Goal: Information Seeking & Learning: Learn about a topic

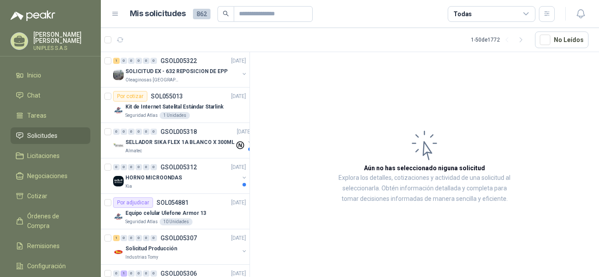
click at [525, 11] on icon at bounding box center [526, 14] width 8 height 8
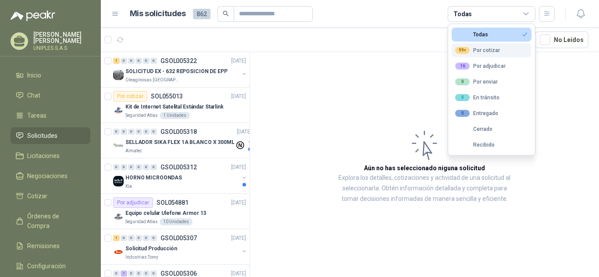
click at [488, 50] on div "99+ Por cotizar" at bounding box center [477, 50] width 45 height 7
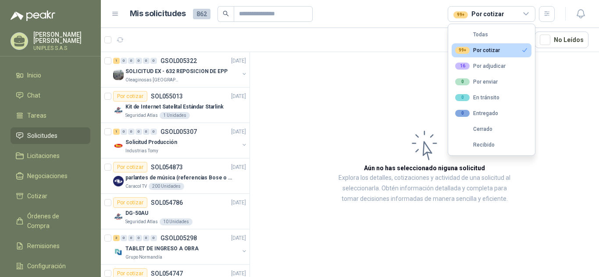
click at [340, 77] on article "Aún no has seleccionado niguna solicitud Explora los detalles, cotizaciones y a…" at bounding box center [424, 166] width 349 height 228
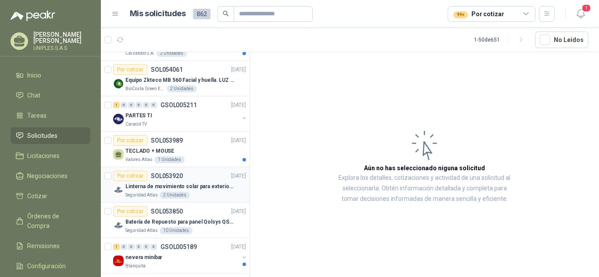
scroll to position [847, 0]
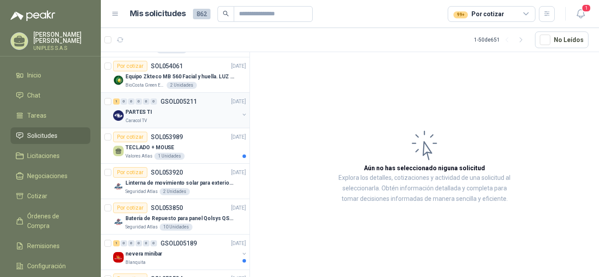
click at [174, 100] on p "GSOL005211" at bounding box center [178, 102] width 36 height 6
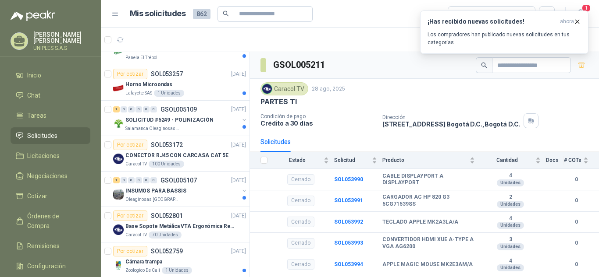
scroll to position [1162, 0]
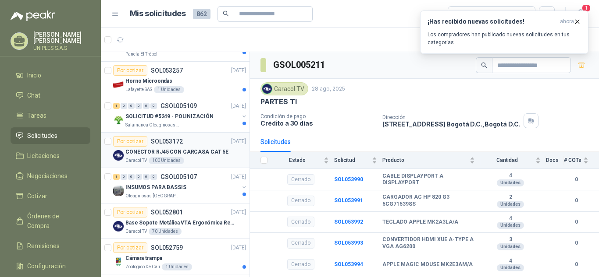
click at [161, 140] on p "SOL053172" at bounding box center [167, 142] width 32 height 6
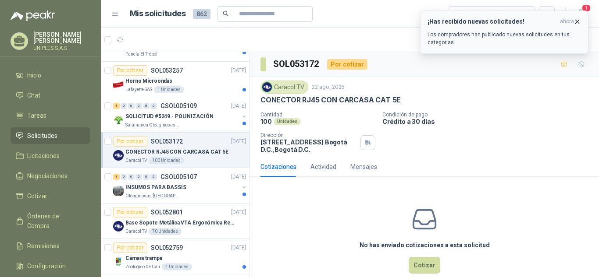
click at [580, 19] on icon "button" at bounding box center [576, 21] width 7 height 7
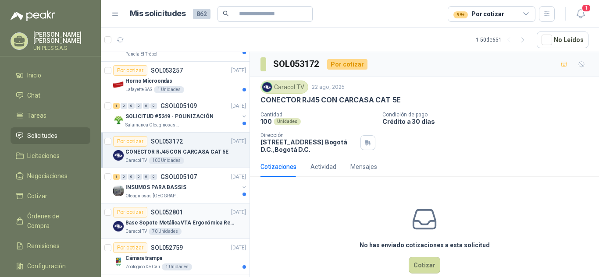
click at [164, 210] on p "SOL052801" at bounding box center [167, 213] width 32 height 6
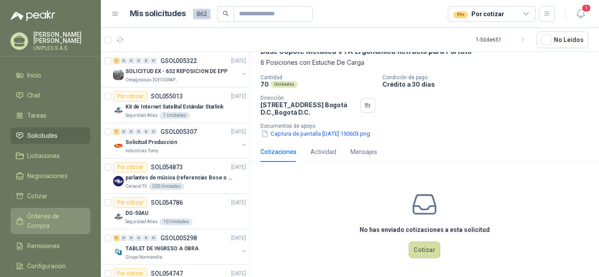
click at [42, 214] on span "Órdenes de Compra" at bounding box center [54, 221] width 55 height 19
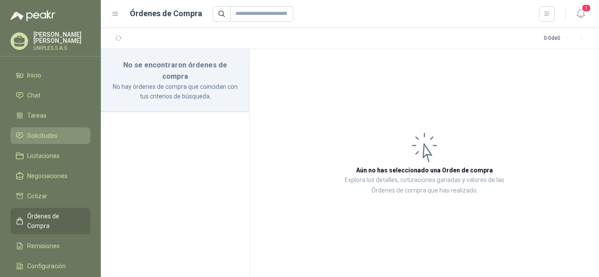
click at [39, 135] on span "Solicitudes" at bounding box center [42, 136] width 30 height 10
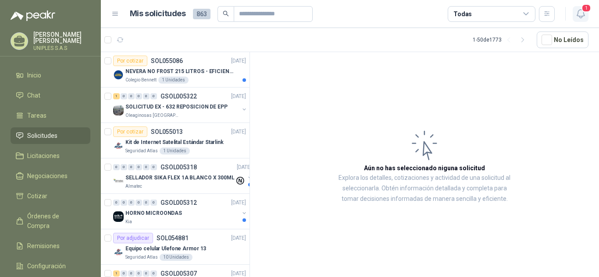
click at [581, 16] on icon "button" at bounding box center [580, 13] width 11 height 11
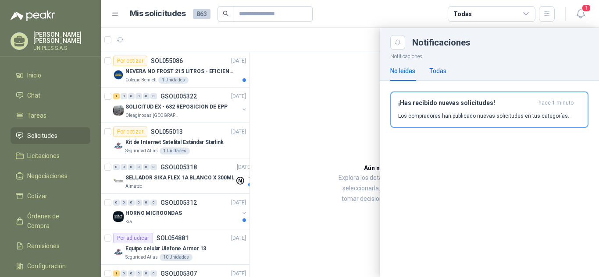
click at [435, 71] on div "Todas" at bounding box center [437, 71] width 17 height 10
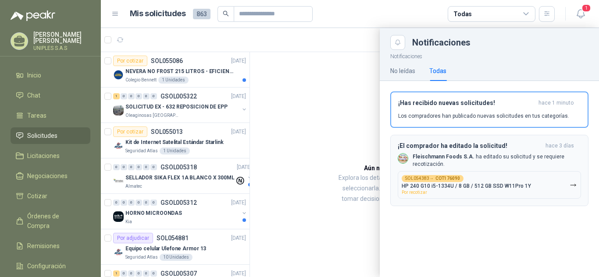
click at [445, 181] on b "COT176090" at bounding box center [447, 179] width 25 height 4
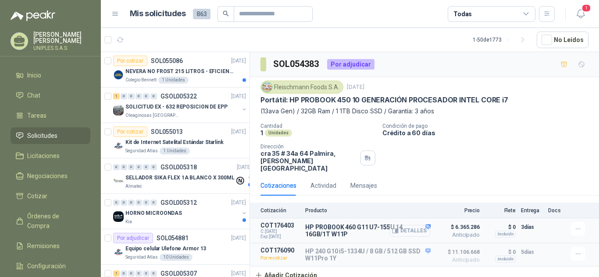
click at [427, 225] on button "Detalles" at bounding box center [409, 231] width 41 height 12
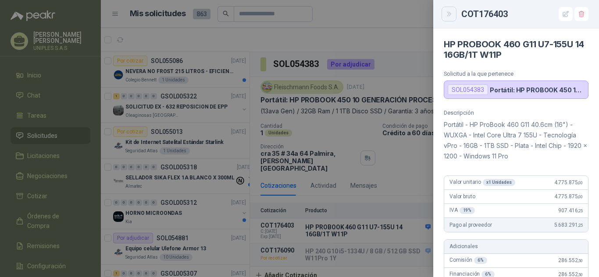
click at [447, 16] on icon "Close" at bounding box center [449, 14] width 4 height 4
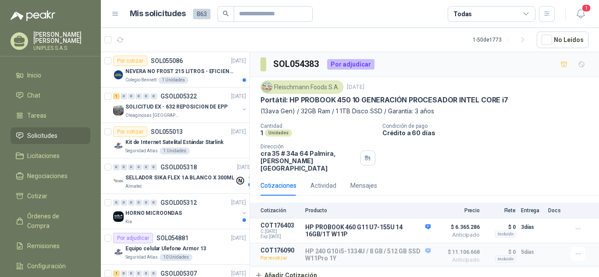
click at [517, 148] on div "Cantidad 1 Unidades Condición de pago Crédito a 60 días Dirección [STREET_ADDRE…" at bounding box center [424, 147] width 328 height 49
click at [529, 11] on icon at bounding box center [526, 14] width 8 height 8
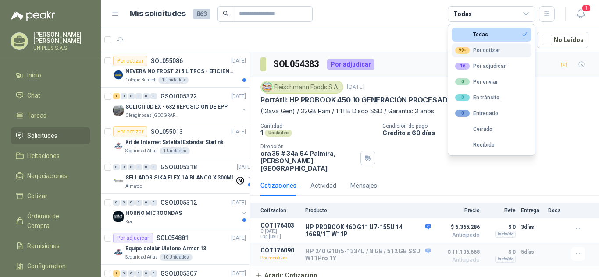
click at [487, 50] on div "99+ Por cotizar" at bounding box center [477, 50] width 45 height 7
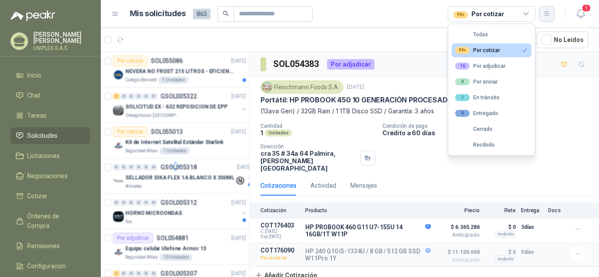
click at [548, 12] on icon "button" at bounding box center [546, 13] width 7 height 7
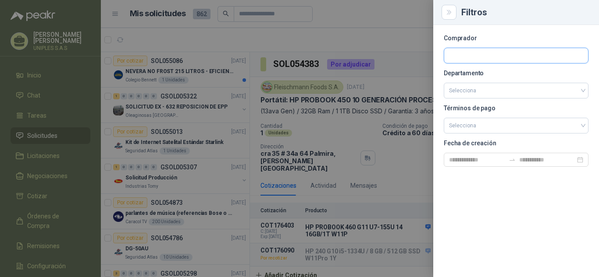
click at [506, 55] on input "text" at bounding box center [516, 55] width 144 height 15
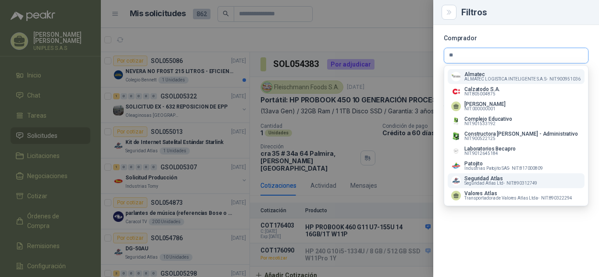
type input "**"
click at [475, 186] on span "Seguridad Atlas Ltd -" at bounding box center [484, 183] width 40 height 4
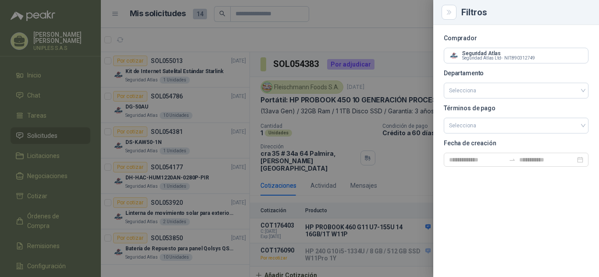
click at [392, 12] on div at bounding box center [299, 138] width 599 height 277
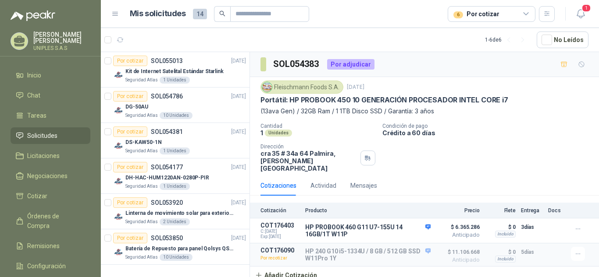
click at [529, 14] on icon at bounding box center [526, 14] width 8 height 8
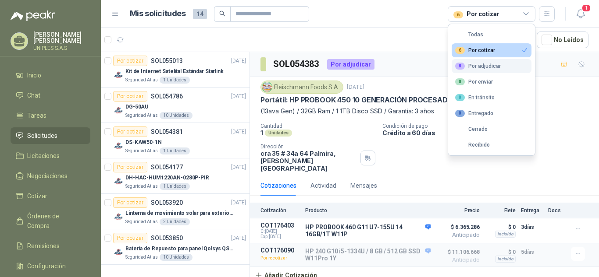
click at [483, 64] on div "8 Por adjudicar" at bounding box center [478, 66] width 46 height 7
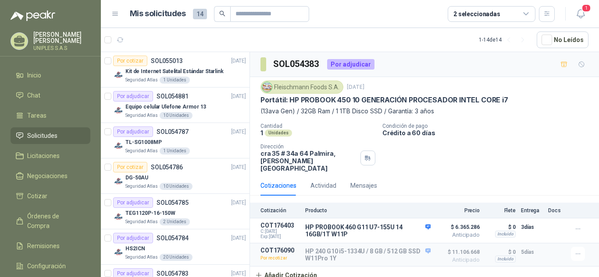
click at [569, 115] on p "(13ava Gen) / 32GB Ram / 1 1TB Disco SSD / Garantía: 3 años" at bounding box center [424, 112] width 328 height 10
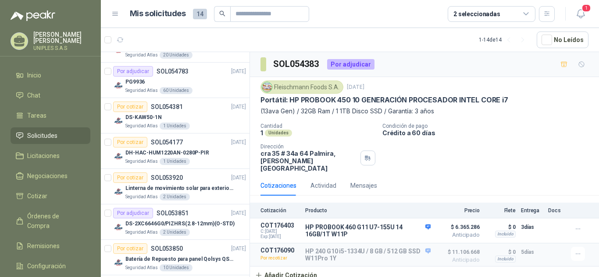
scroll to position [281, 0]
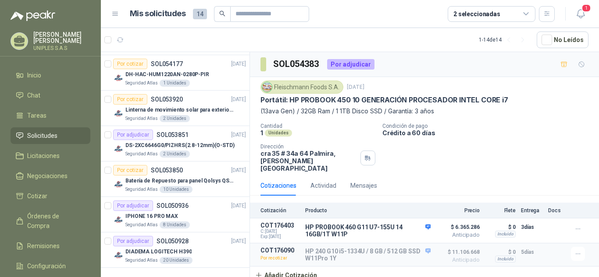
click at [525, 13] on icon at bounding box center [526, 14] width 8 height 8
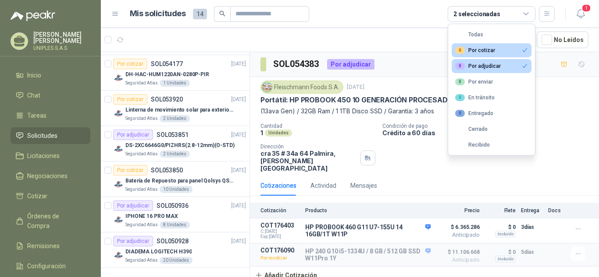
click at [489, 50] on div "6 Por cotizar" at bounding box center [475, 50] width 40 height 7
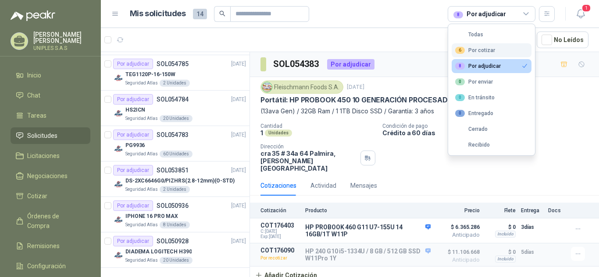
click at [479, 48] on div "6 Por cotizar" at bounding box center [475, 50] width 40 height 7
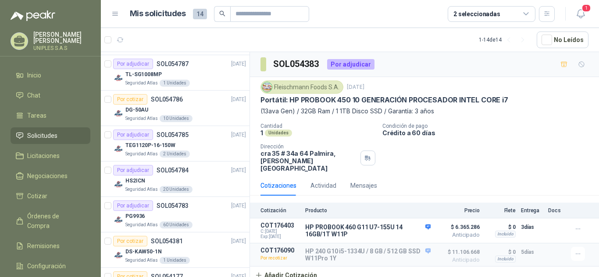
click at [566, 110] on p "(13ava Gen) / 32GB Ram / 1 1TB Disco SSD / Garantía: 3 años" at bounding box center [424, 112] width 328 height 10
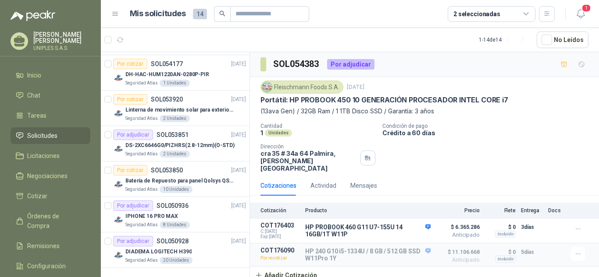
click at [504, 16] on div "2 seleccionadas" at bounding box center [492, 14] width 88 height 16
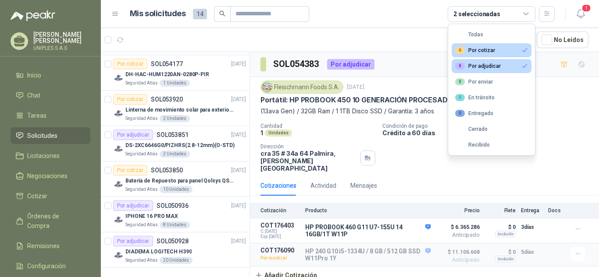
click at [503, 69] on button "8 Por adjudicar" at bounding box center [491, 66] width 80 height 14
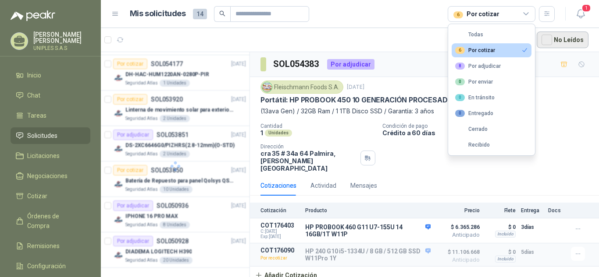
scroll to position [0, 0]
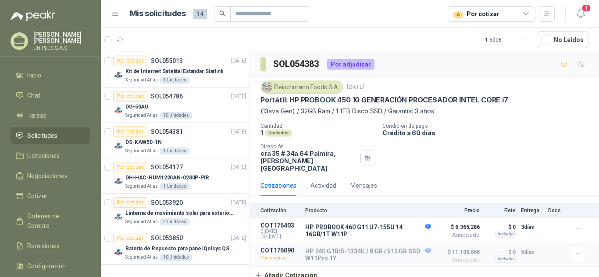
click at [583, 96] on div "Portátil: HP PROBOOK 450 10 GENERACIÓN PROCESADOR INTEL CORE i7" at bounding box center [424, 100] width 328 height 9
click at [549, 13] on icon "button" at bounding box center [546, 13] width 7 height 7
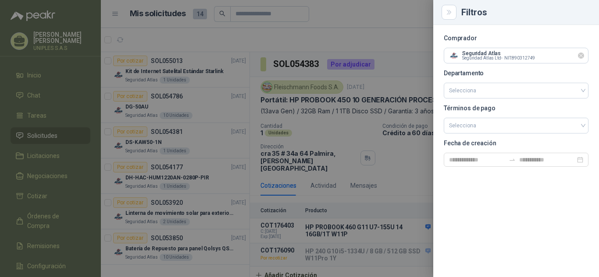
click at [579, 57] on icon "Limpiar" at bounding box center [580, 55] width 7 height 7
click at [510, 58] on input "text" at bounding box center [516, 55] width 144 height 15
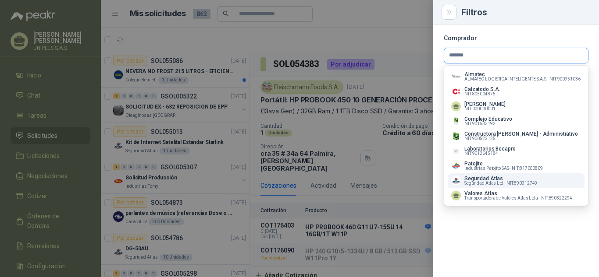
type input "*******"
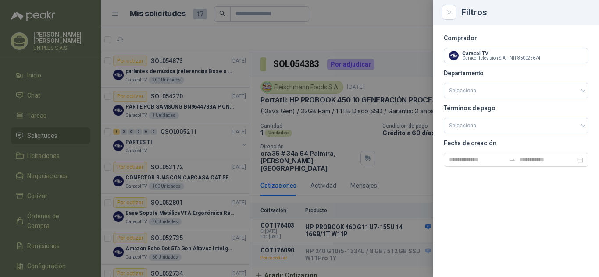
click at [397, 18] on div at bounding box center [299, 138] width 599 height 277
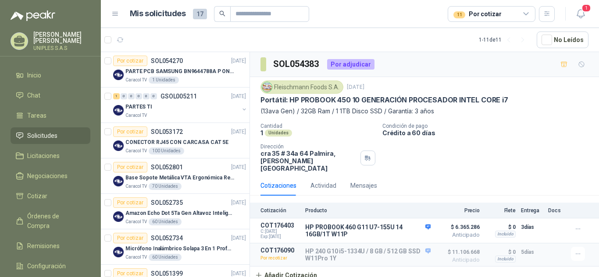
scroll to position [25, 0]
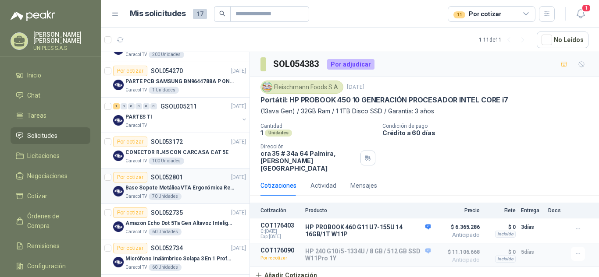
click at [161, 176] on p "SOL052801" at bounding box center [167, 177] width 32 height 6
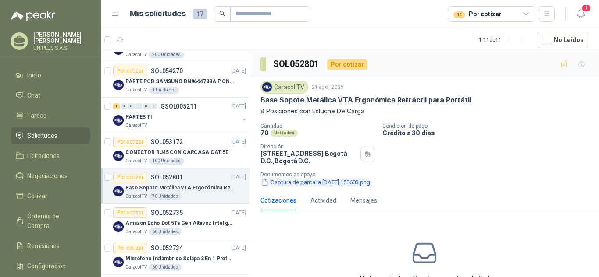
click at [336, 183] on button "Captura de pantalla [DATE] 150603.png" at bounding box center [315, 182] width 110 height 9
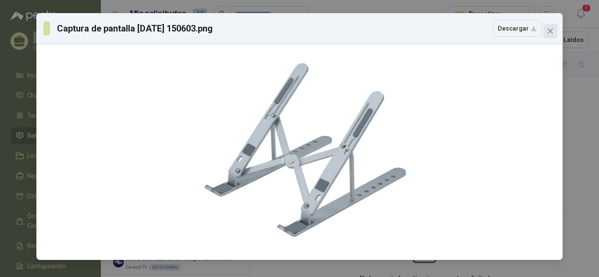
click at [548, 30] on icon "close" at bounding box center [550, 31] width 7 height 7
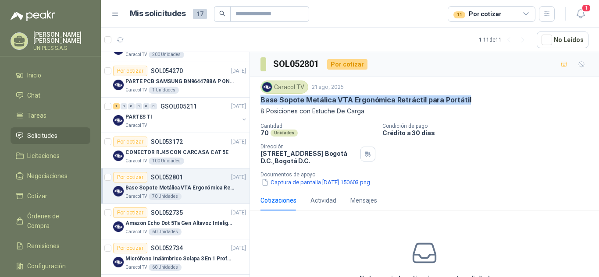
drag, startPoint x: 462, startPoint y: 99, endPoint x: 324, endPoint y: 147, distance: 146.8
click at [260, 99] on div "Caracol TV [DATE] Base Sopote Metálica VTA Ergonómica Retráctil para Portátil 8…" at bounding box center [424, 134] width 349 height 114
copy p "Base Sopote Metálica VTA Ergonómica Retráctil para Portátil"
click at [305, 186] on button "Captura de pantalla [DATE] 150603.png" at bounding box center [315, 182] width 110 height 9
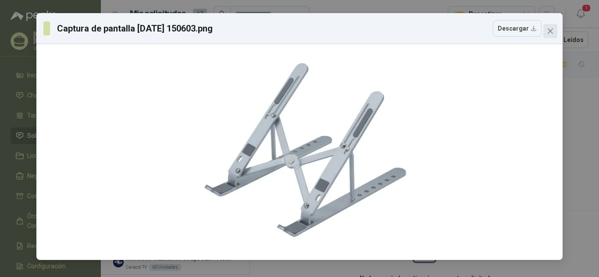
click at [549, 35] on button "Close" at bounding box center [550, 31] width 14 height 14
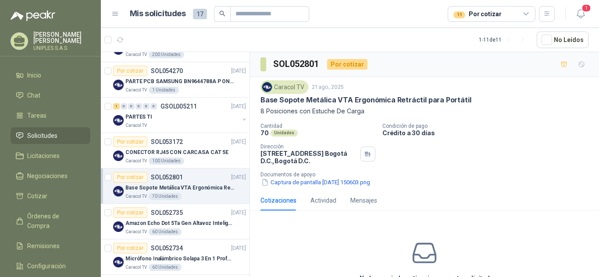
click at [557, 136] on p "Crédito a 30 días" at bounding box center [488, 132] width 213 height 7
click at [159, 150] on p "CONECTOR RJ45 CON CARCASA CAT 5E" at bounding box center [176, 153] width 103 height 8
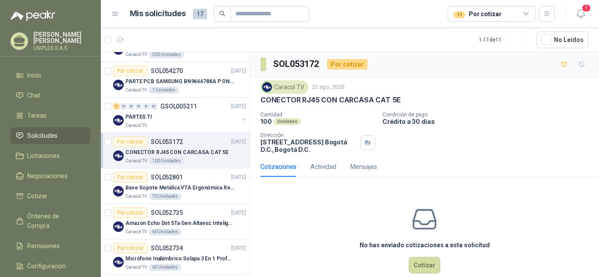
click at [55, 132] on span "Solicitudes" at bounding box center [42, 136] width 30 height 10
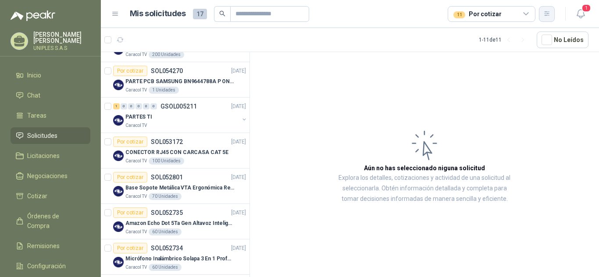
click at [552, 17] on button "button" at bounding box center [547, 14] width 16 height 16
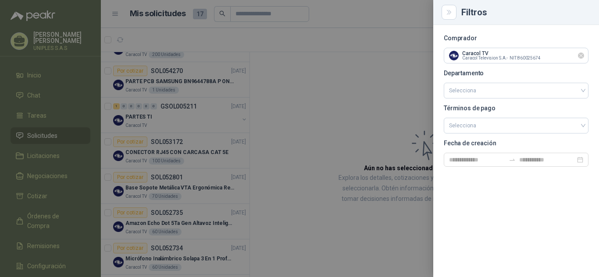
click at [583, 56] on icon "Limpiar" at bounding box center [580, 55] width 7 height 7
click at [370, 67] on div at bounding box center [299, 138] width 599 height 277
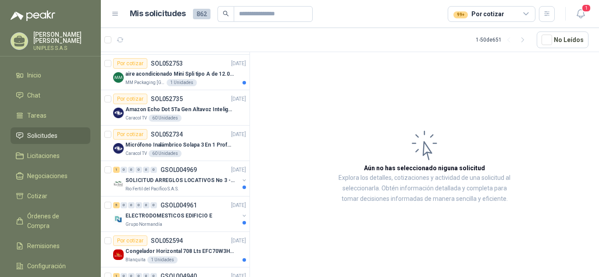
scroll to position [1389, 0]
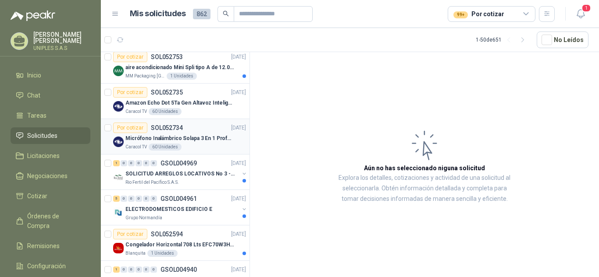
click at [166, 128] on p "SOL052734" at bounding box center [167, 128] width 32 height 6
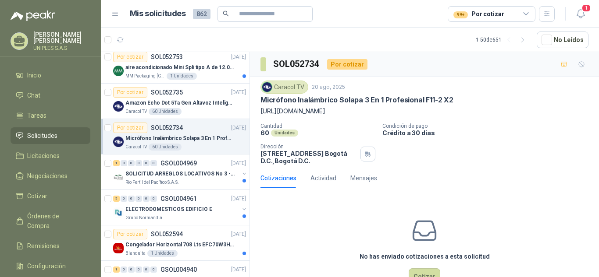
drag, startPoint x: 326, startPoint y: 110, endPoint x: 252, endPoint y: 114, distance: 74.2
click at [252, 114] on div "Caracol TV [DATE] Micrófono Inalámbrico Solapa 3 En 1 Profesional F11-2 X2 [URL…" at bounding box center [424, 122] width 349 height 91
copy p "[URL][DOMAIN_NAME]"
drag, startPoint x: 503, startPoint y: 108, endPoint x: 483, endPoint y: 108, distance: 20.2
click at [504, 108] on p "[URL][DOMAIN_NAME]" at bounding box center [424, 112] width 328 height 10
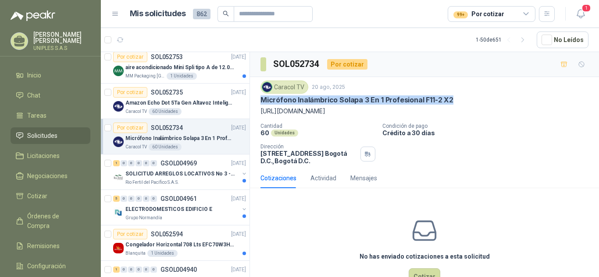
drag, startPoint x: 455, startPoint y: 98, endPoint x: 295, endPoint y: 120, distance: 161.9
click at [260, 98] on div "Caracol TV [DATE] Micrófono Inalámbrico Solapa 3 En 1 Profesional F11-2 X2 [URL…" at bounding box center [424, 122] width 349 height 91
copy p "Micrófono Inalámbrico Solapa 3 En 1 Profesional F11-2 X2"
